Goal: Communication & Community: Ask a question

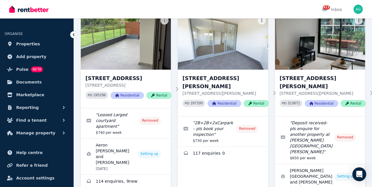
scroll to position [837, 0]
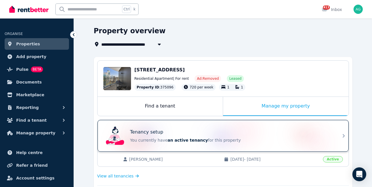
scroll to position [74, 0]
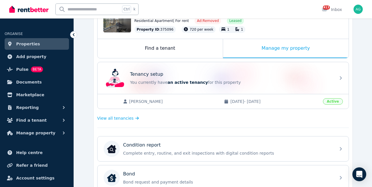
click at [301, 104] on span "[DATE] - [DATE]" at bounding box center [274, 101] width 89 height 6
drag, startPoint x: 278, startPoint y: 80, endPoint x: 239, endPoint y: 104, distance: 45.6
click at [278, 80] on p "You currently have an active tenancy for this property" at bounding box center [231, 82] width 202 height 6
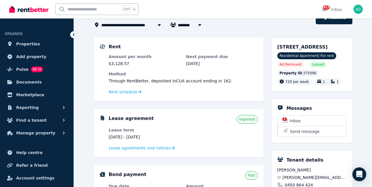
scroll to position [87, 0]
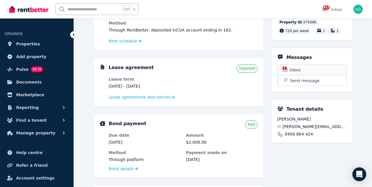
click at [286, 70] on span "1" at bounding box center [284, 67] width 5 height 3
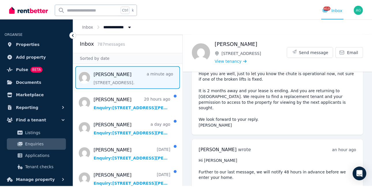
scroll to position [2358, 0]
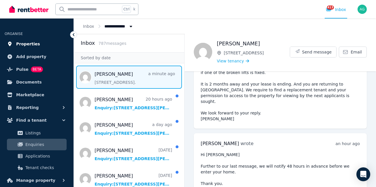
click at [29, 45] on span "Properties" at bounding box center [28, 43] width 24 height 7
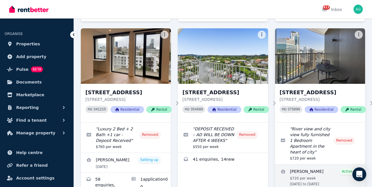
scroll to position [953, 0]
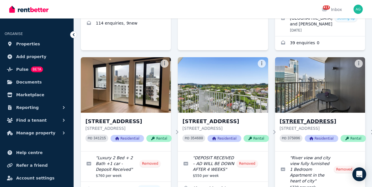
click at [310, 117] on h3 "[STREET_ADDRESS]" at bounding box center [323, 121] width 86 height 8
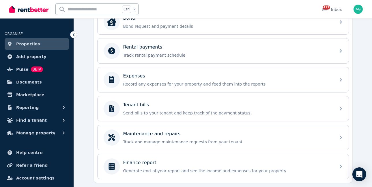
scroll to position [231, 0]
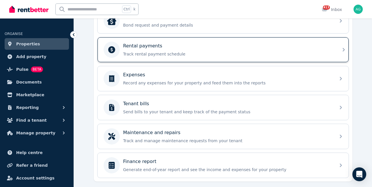
click at [187, 52] on p "Track rental payment schedule" at bounding box center [227, 54] width 209 height 6
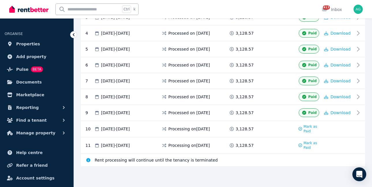
scroll to position [139, 0]
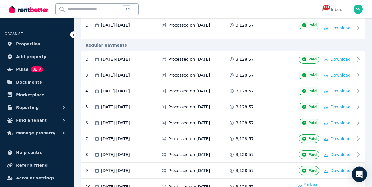
click at [359, 174] on icon "Open Intercom Messenger" at bounding box center [359, 174] width 7 height 8
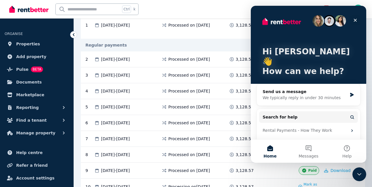
scroll to position [24, 0]
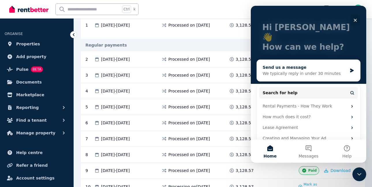
click at [295, 64] on div "Send us a message" at bounding box center [305, 67] width 85 height 6
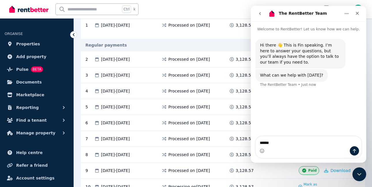
type textarea "*******"
type textarea "**"
type textarea "*"
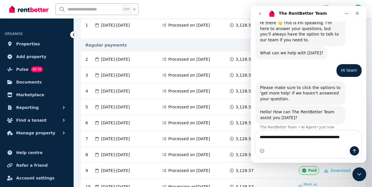
scroll to position [28, 0]
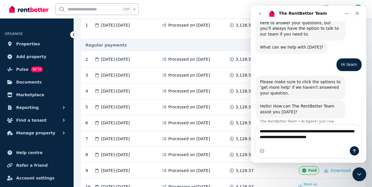
type textarea "**********"
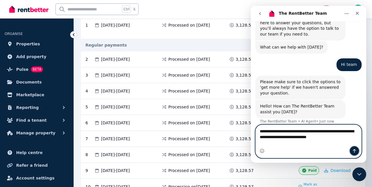
click at [355, 150] on icon "Send a message…" at bounding box center [354, 150] width 5 height 5
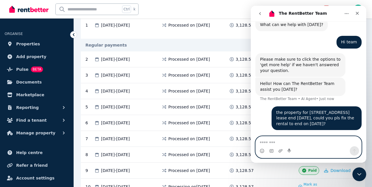
scroll to position [69, 0]
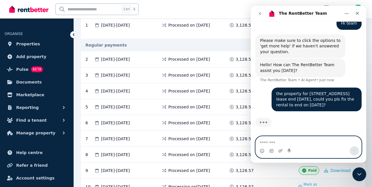
click at [274, 145] on textarea "Message…" at bounding box center [309, 141] width 106 height 10
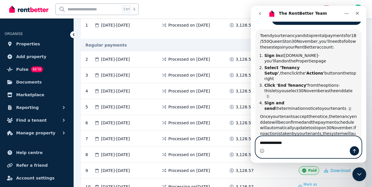
scroll to position [154, 0]
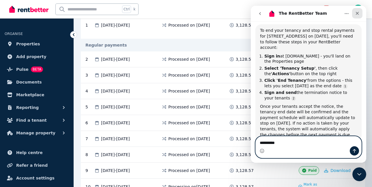
type textarea "*********"
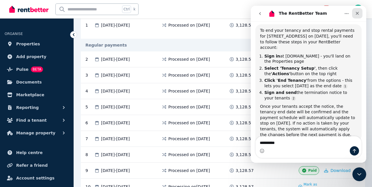
click at [355, 16] on div "Close" at bounding box center [357, 13] width 10 height 10
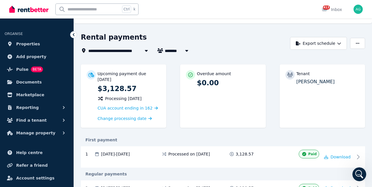
scroll to position [0, 0]
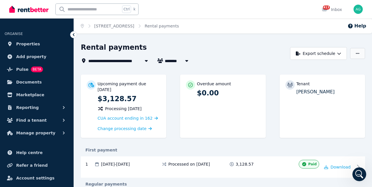
click at [357, 55] on icon "button" at bounding box center [357, 53] width 3 height 4
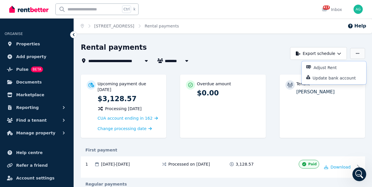
click at [357, 54] on icon "button" at bounding box center [357, 53] width 3 height 4
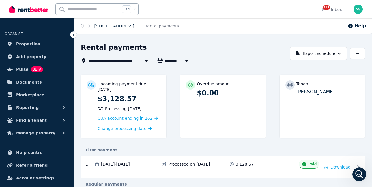
click at [115, 25] on link "[STREET_ADDRESS]" at bounding box center [114, 26] width 40 height 5
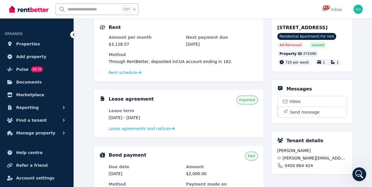
scroll to position [84, 0]
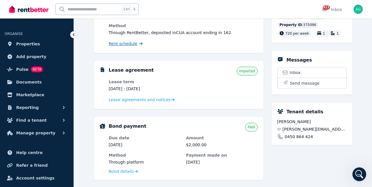
click at [130, 44] on span "Rent schedule" at bounding box center [123, 44] width 29 height 6
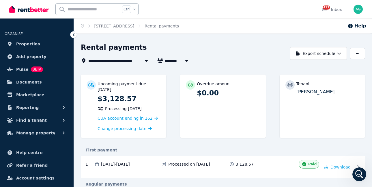
click at [124, 60] on span "[STREET_ADDRESS]" at bounding box center [112, 60] width 48 height 7
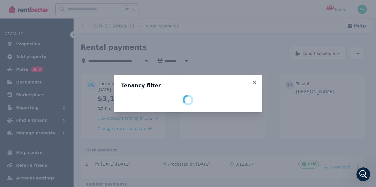
select select "**********"
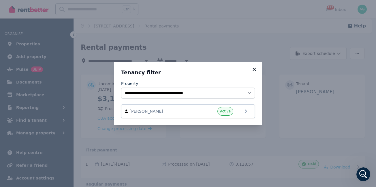
click at [254, 69] on icon at bounding box center [254, 69] width 3 height 3
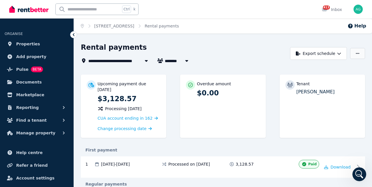
click at [357, 51] on icon "button" at bounding box center [357, 53] width 3 height 4
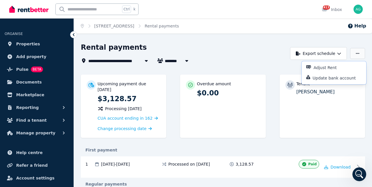
click at [357, 51] on icon "button" at bounding box center [357, 53] width 3 height 4
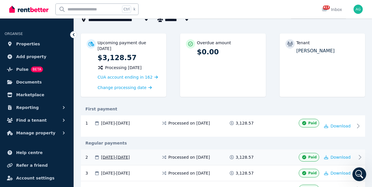
scroll to position [29, 0]
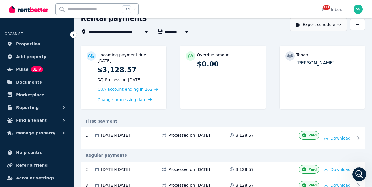
click at [329, 23] on button "Export schedule" at bounding box center [318, 24] width 57 height 13
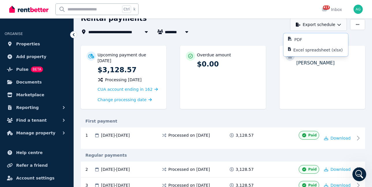
click at [329, 23] on button "Export schedule" at bounding box center [318, 24] width 57 height 13
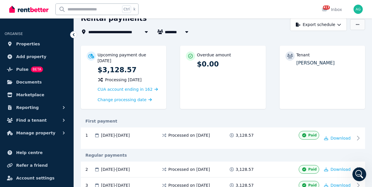
click at [356, 23] on icon "button" at bounding box center [357, 25] width 3 height 4
click at [357, 23] on icon "button" at bounding box center [357, 25] width 3 height 4
click at [72, 32] on icon at bounding box center [74, 35] width 6 height 6
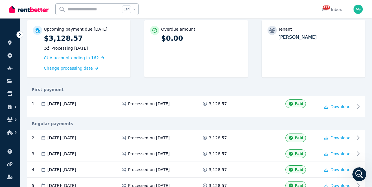
scroll to position [0, 0]
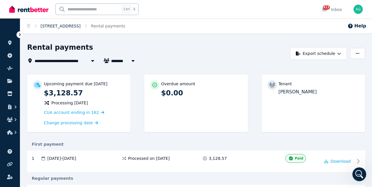
click at [79, 25] on link "[STREET_ADDRESS]" at bounding box center [61, 26] width 40 height 5
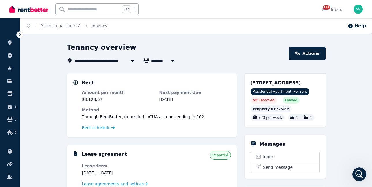
scroll to position [87, 0]
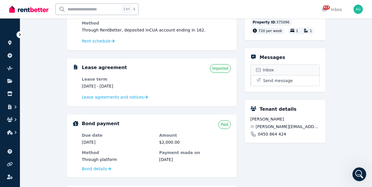
click at [266, 73] on span "Inbox" at bounding box center [268, 70] width 11 height 6
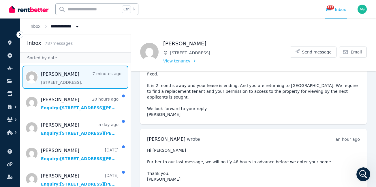
scroll to position [2132, 0]
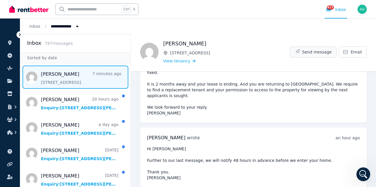
click at [312, 47] on button "Send message" at bounding box center [313, 52] width 46 height 10
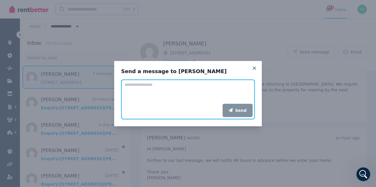
click at [152, 86] on textarea "Add your message" at bounding box center [188, 91] width 134 height 24
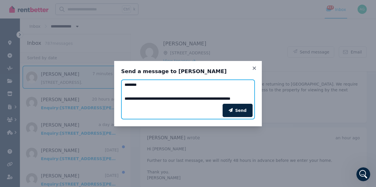
scroll to position [5, 0]
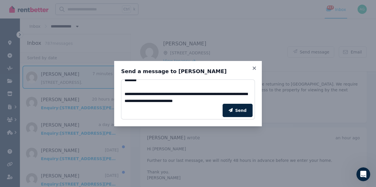
click at [152, 101] on div "Send" at bounding box center [188, 110] width 134 height 18
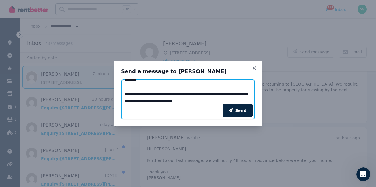
click at [153, 100] on textarea "**********" at bounding box center [188, 91] width 134 height 24
click at [232, 101] on textarea "**********" at bounding box center [188, 91] width 134 height 24
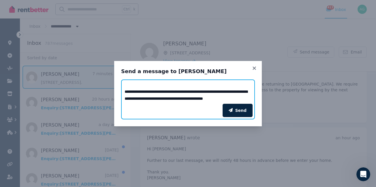
scroll to position [12, 0]
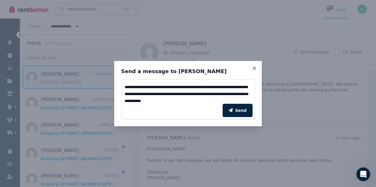
click at [209, 102] on div "Send" at bounding box center [188, 110] width 134 height 18
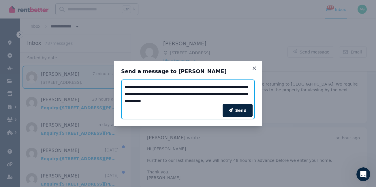
click at [183, 101] on textarea "**********" at bounding box center [188, 91] width 134 height 24
click at [215, 100] on textarea "**********" at bounding box center [188, 91] width 134 height 24
click at [156, 87] on textarea "**********" at bounding box center [188, 91] width 134 height 24
click at [166, 86] on textarea "**********" at bounding box center [188, 91] width 134 height 24
click at [200, 100] on textarea "**********" at bounding box center [188, 91] width 134 height 24
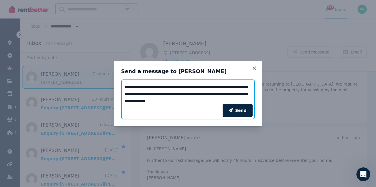
click at [203, 100] on textarea "**********" at bounding box center [188, 91] width 134 height 24
click at [201, 100] on textarea "**********" at bounding box center [188, 91] width 134 height 24
type textarea "**********"
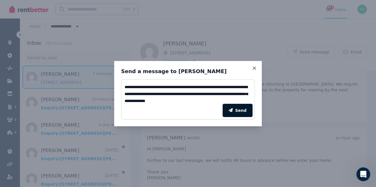
click at [233, 110] on icon "submit" at bounding box center [231, 110] width 4 height 4
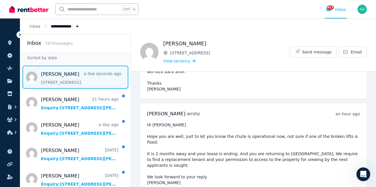
scroll to position [2041, 0]
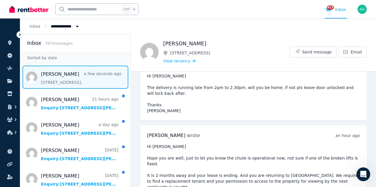
click at [62, 77] on span "Message list" at bounding box center [75, 77] width 111 height 23
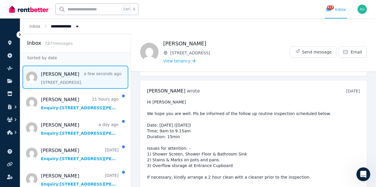
scroll to position [1781, 0]
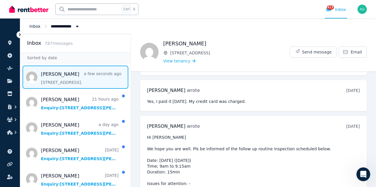
click at [34, 27] on link "Inbox" at bounding box center [34, 26] width 11 height 5
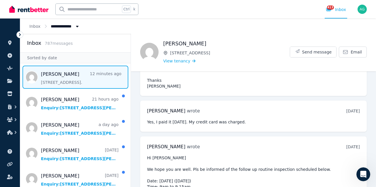
scroll to position [1695, 0]
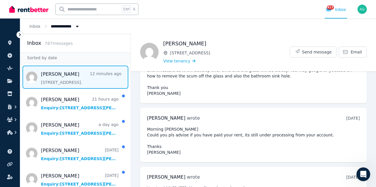
drag, startPoint x: 63, startPoint y: 25, endPoint x: 20, endPoint y: 14, distance: 44.1
click at [60, 25] on span "All Properties" at bounding box center [68, 26] width 35 height 6
type input "**********"
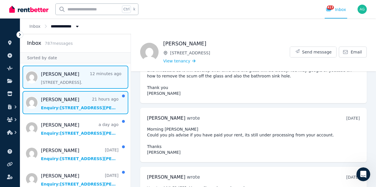
click at [63, 105] on span "Message list" at bounding box center [75, 102] width 111 height 23
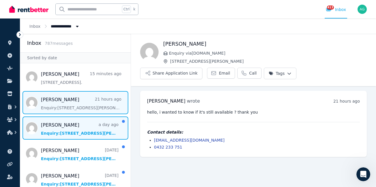
click at [61, 134] on span "Message list" at bounding box center [75, 127] width 111 height 23
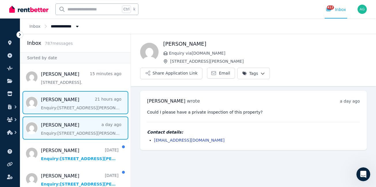
click at [60, 111] on span "Message list" at bounding box center [75, 102] width 111 height 23
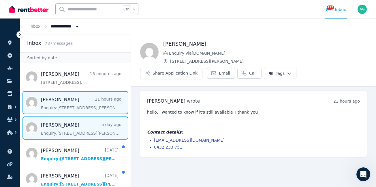
click at [63, 133] on span "Message list" at bounding box center [75, 127] width 111 height 23
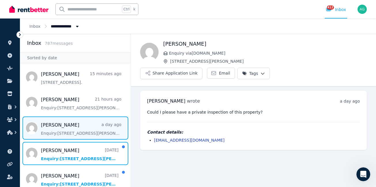
drag, startPoint x: 64, startPoint y: 150, endPoint x: 73, endPoint y: 138, distance: 15.2
click at [64, 150] on span "Message list" at bounding box center [75, 153] width 111 height 23
